Goal: Task Accomplishment & Management: Manage account settings

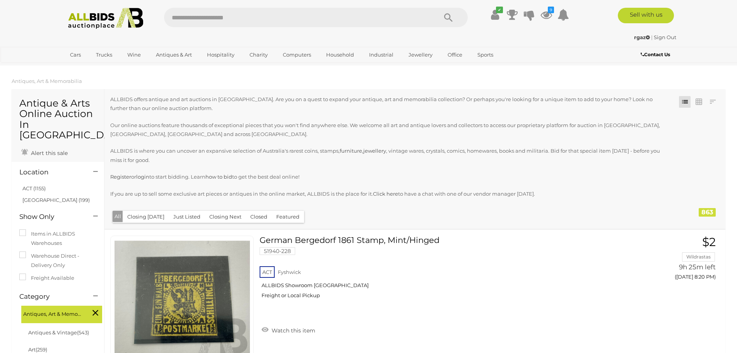
click at [552, 15] on ul "✔ Your account is up to date Transaction History Current Bids" at bounding box center [523, 15] width 99 height 14
click at [551, 15] on icon at bounding box center [547, 15] width 12 height 14
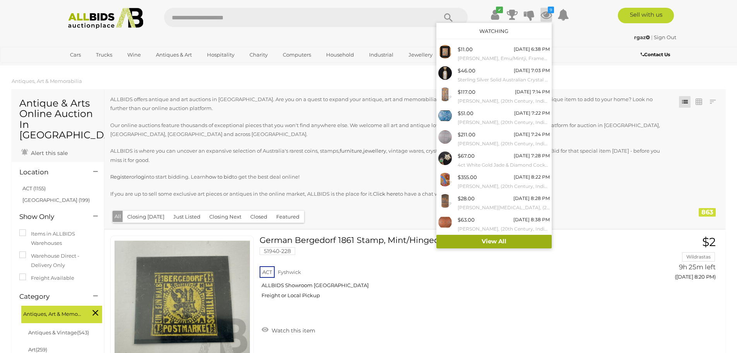
click at [506, 243] on link "View All" at bounding box center [494, 242] width 115 height 14
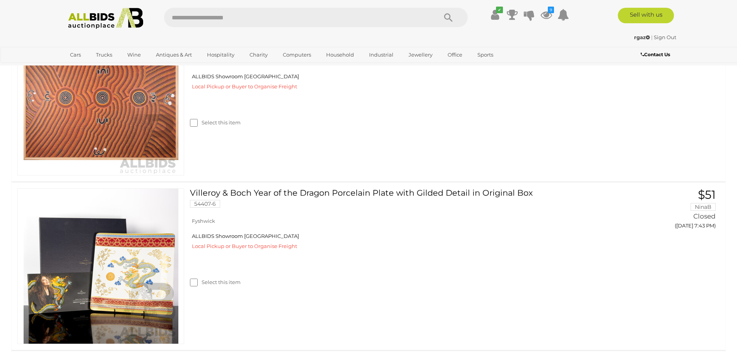
scroll to position [1509, 0]
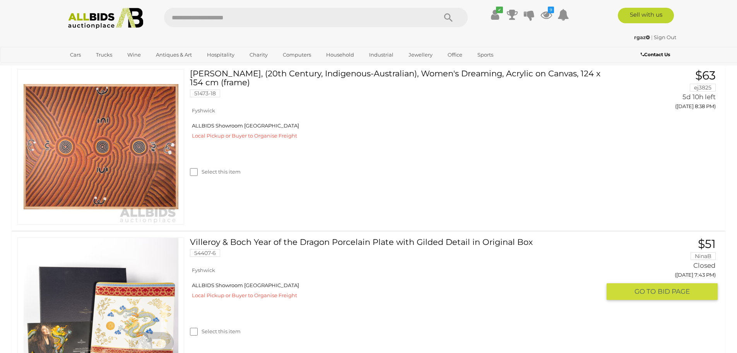
click at [199, 333] on label "Select this item" at bounding box center [215, 330] width 51 height 7
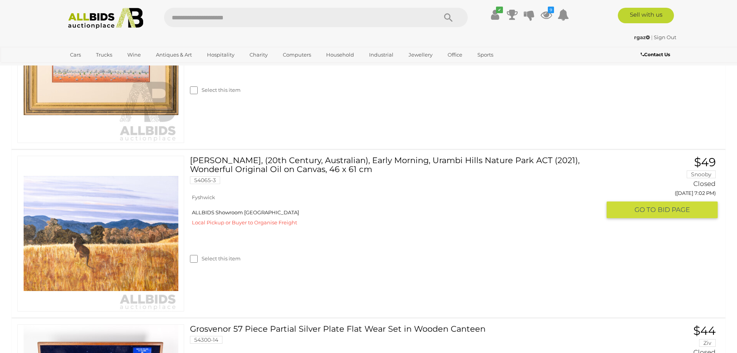
scroll to position [2670, 0]
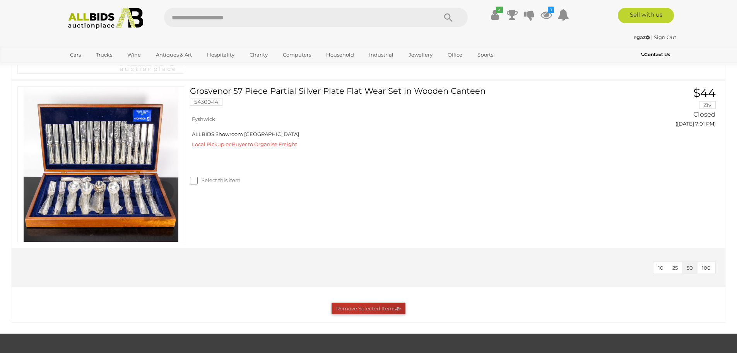
click at [350, 309] on button "Remove Selected Items" at bounding box center [369, 308] width 74 height 12
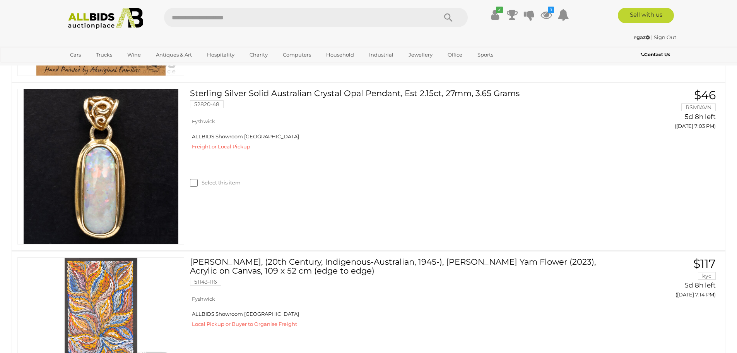
scroll to position [0, 0]
